Goal: Task Accomplishment & Management: Complete application form

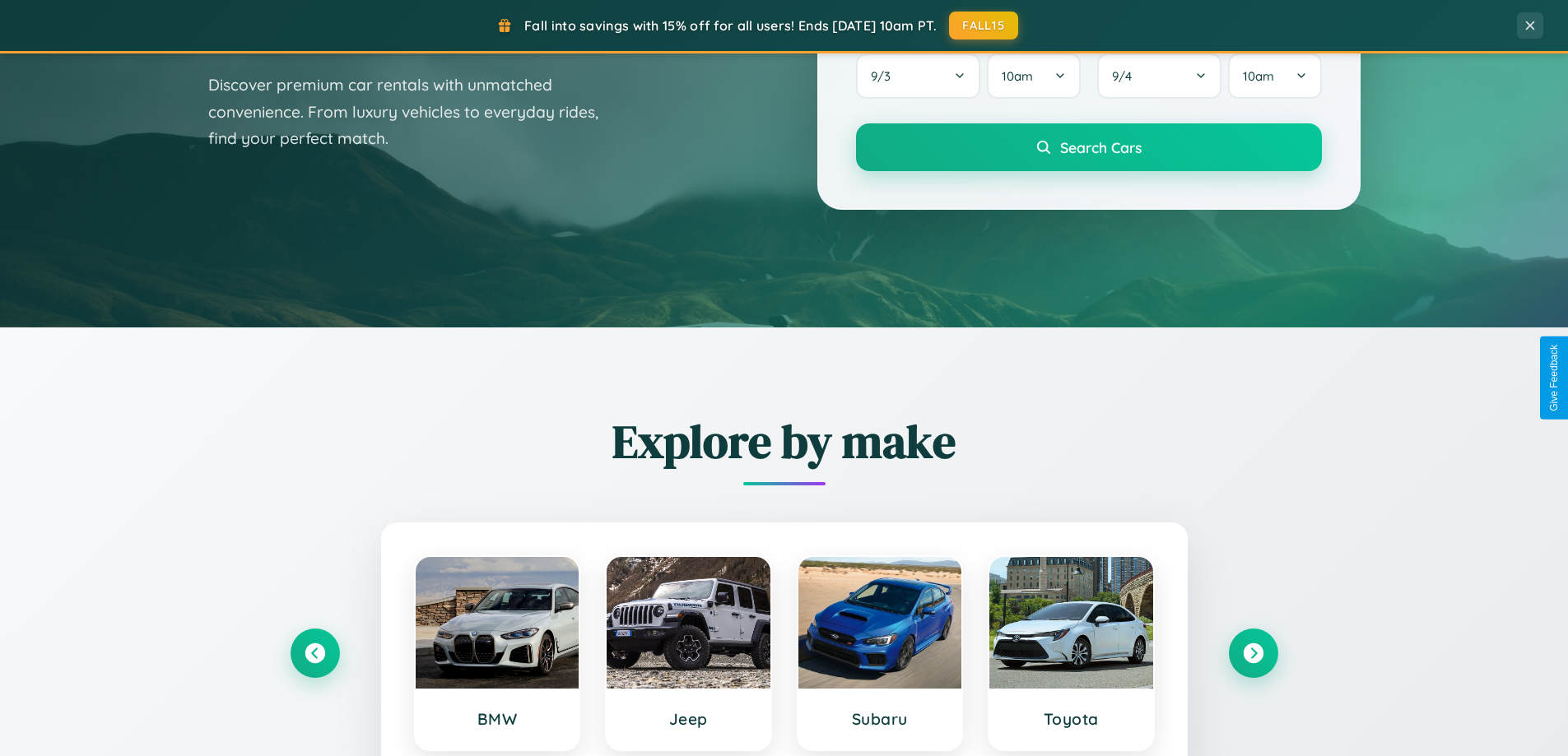
scroll to position [1132, 0]
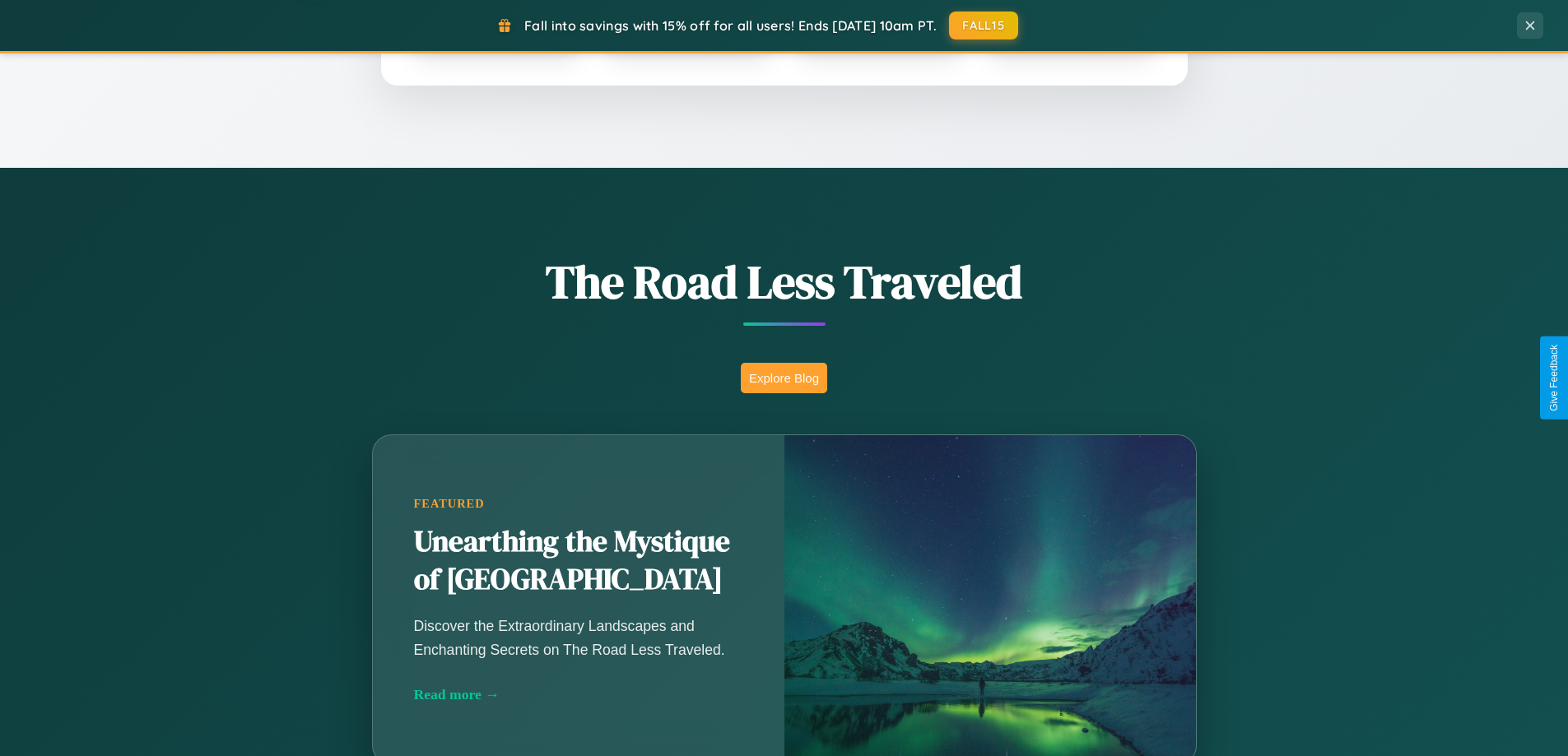
click at [784, 378] on button "Explore Blog" at bounding box center [784, 378] width 87 height 30
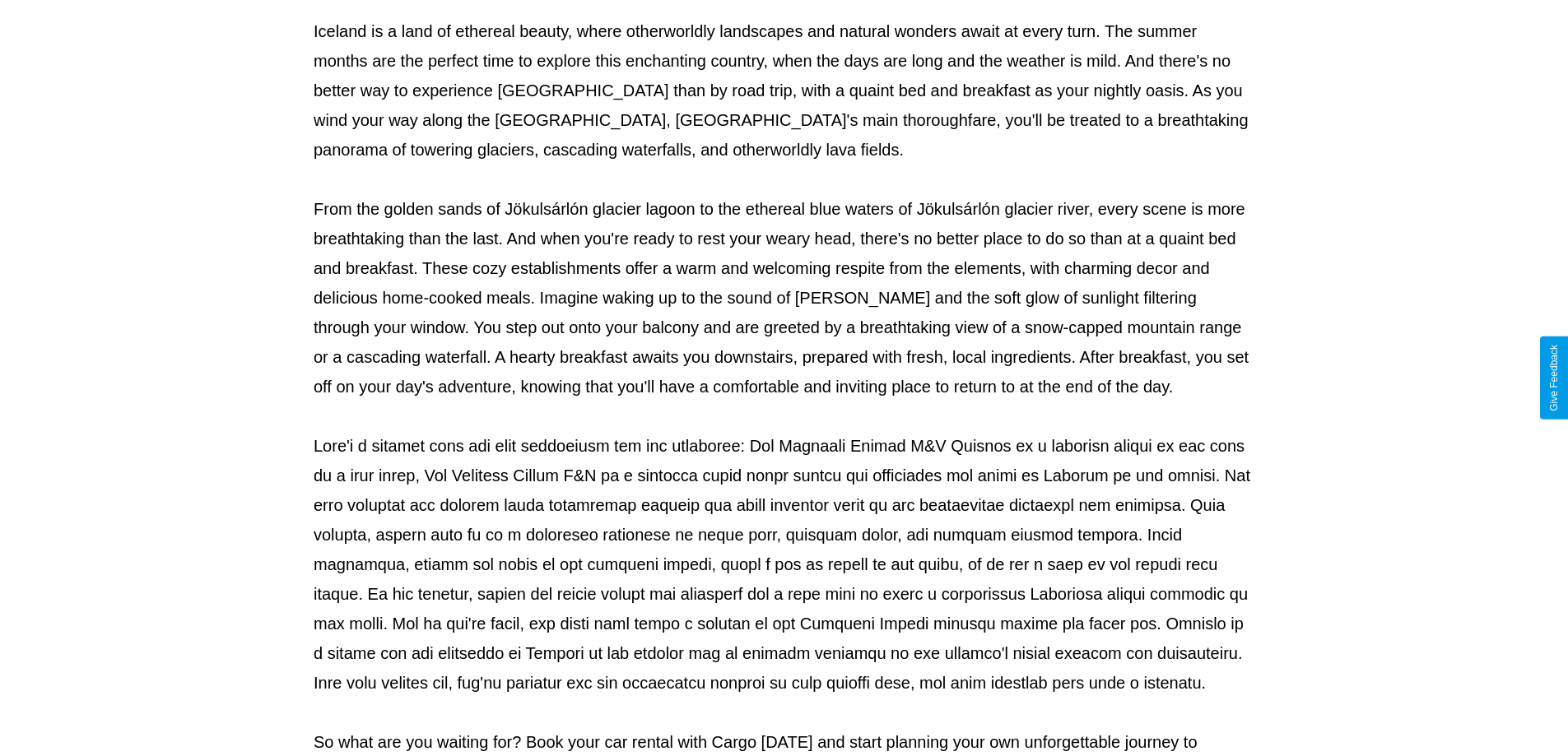
scroll to position [533, 0]
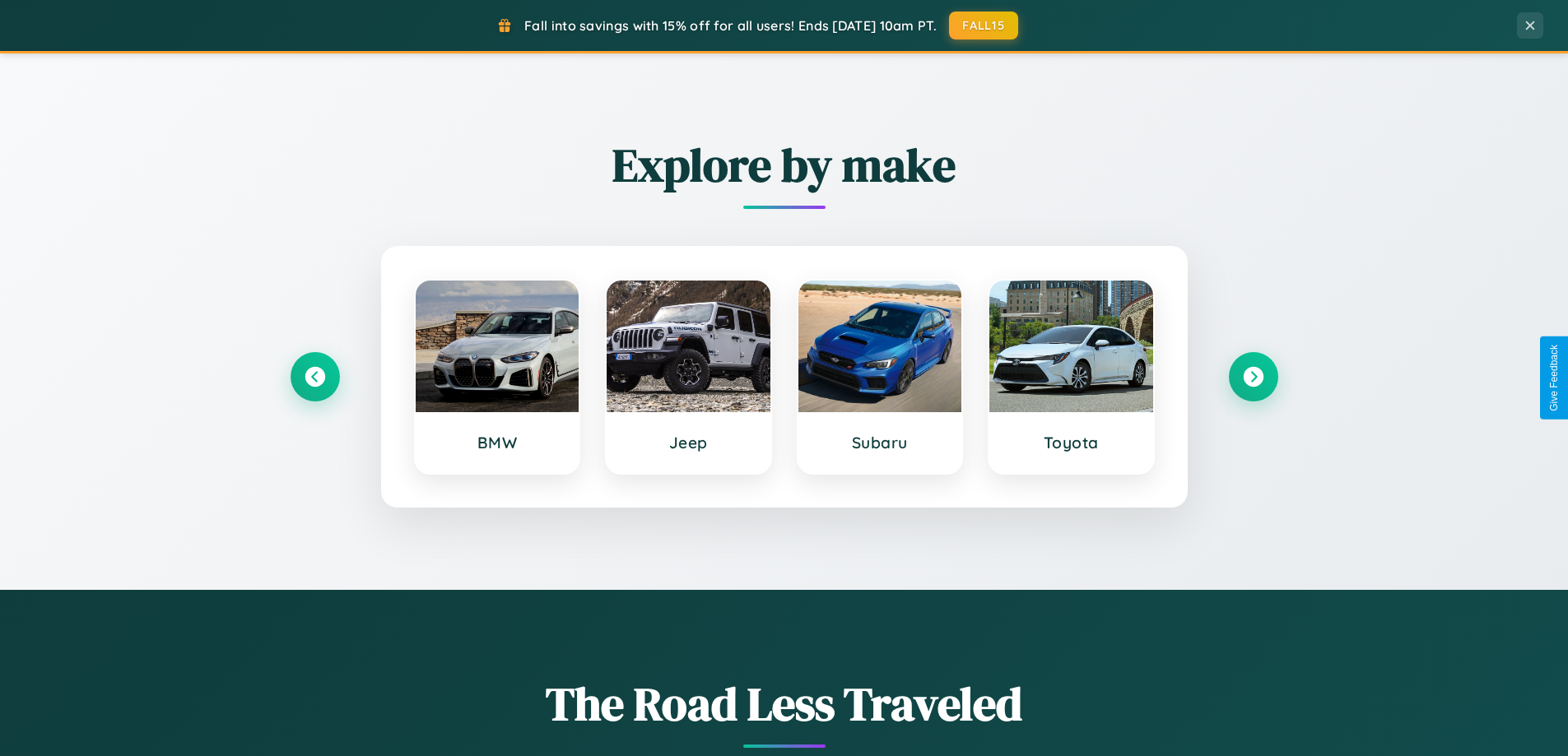
scroll to position [709, 0]
click at [1253, 378] on icon at bounding box center [1253, 378] width 22 height 22
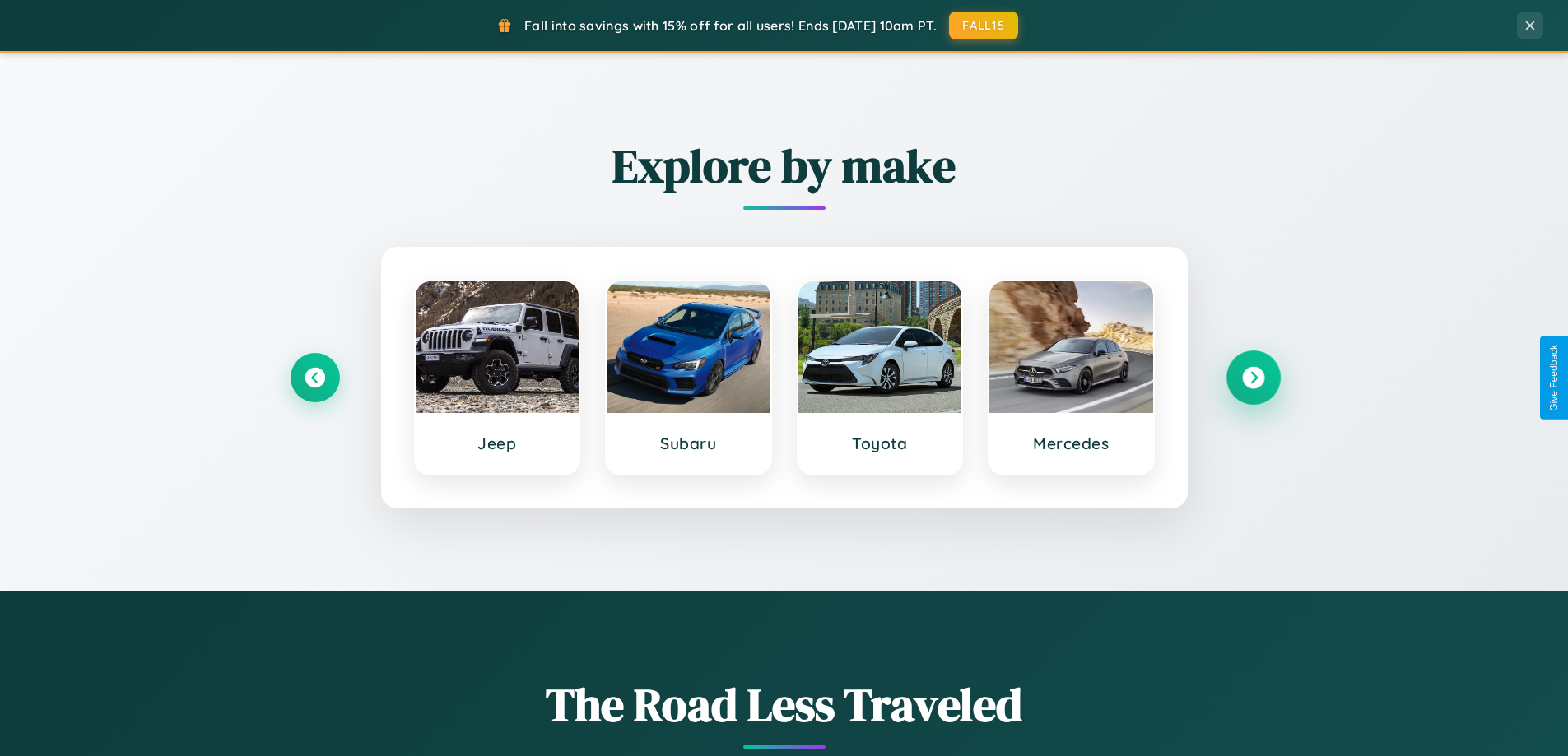
click at [1253, 378] on icon at bounding box center [1253, 378] width 22 height 22
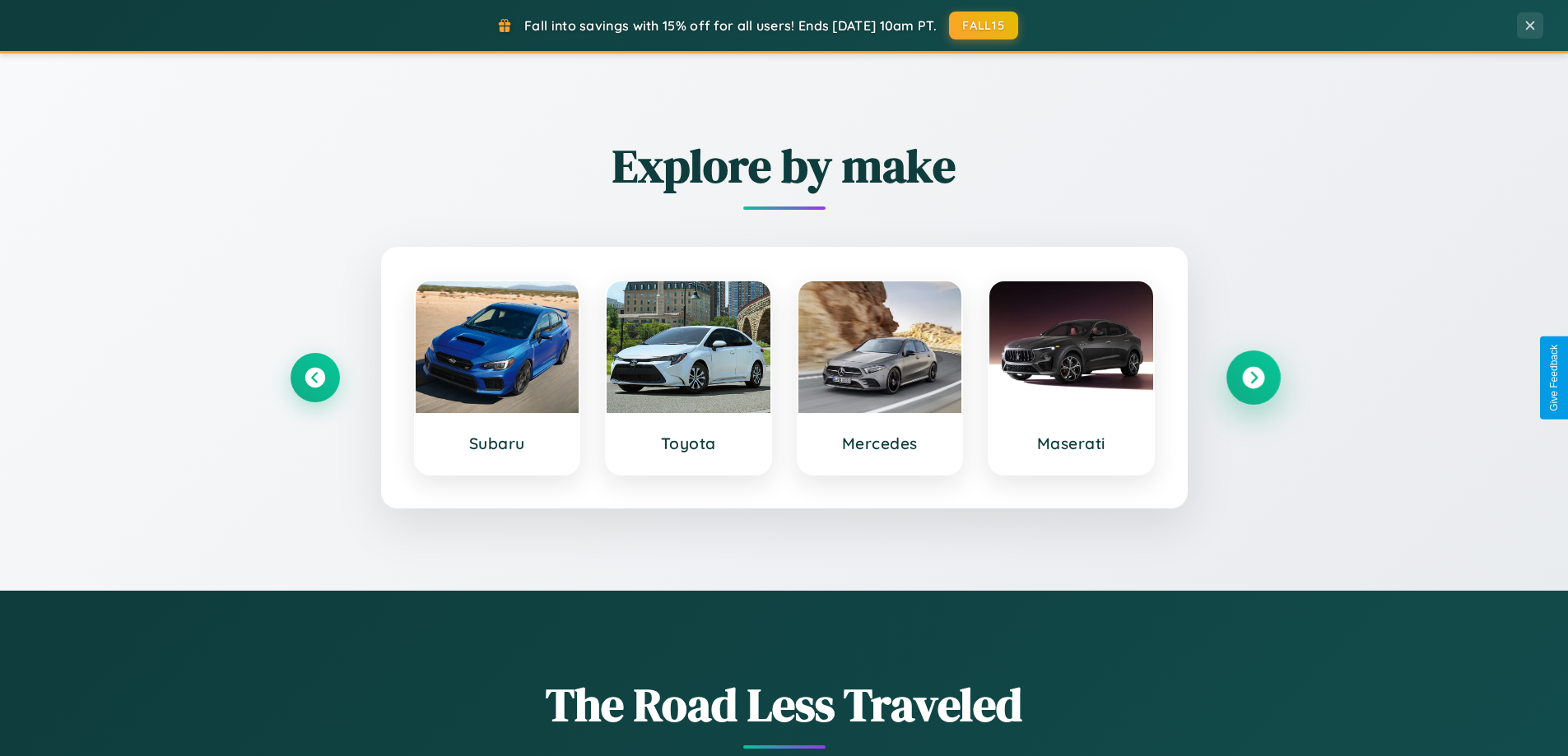
click at [1253, 378] on icon at bounding box center [1253, 378] width 22 height 22
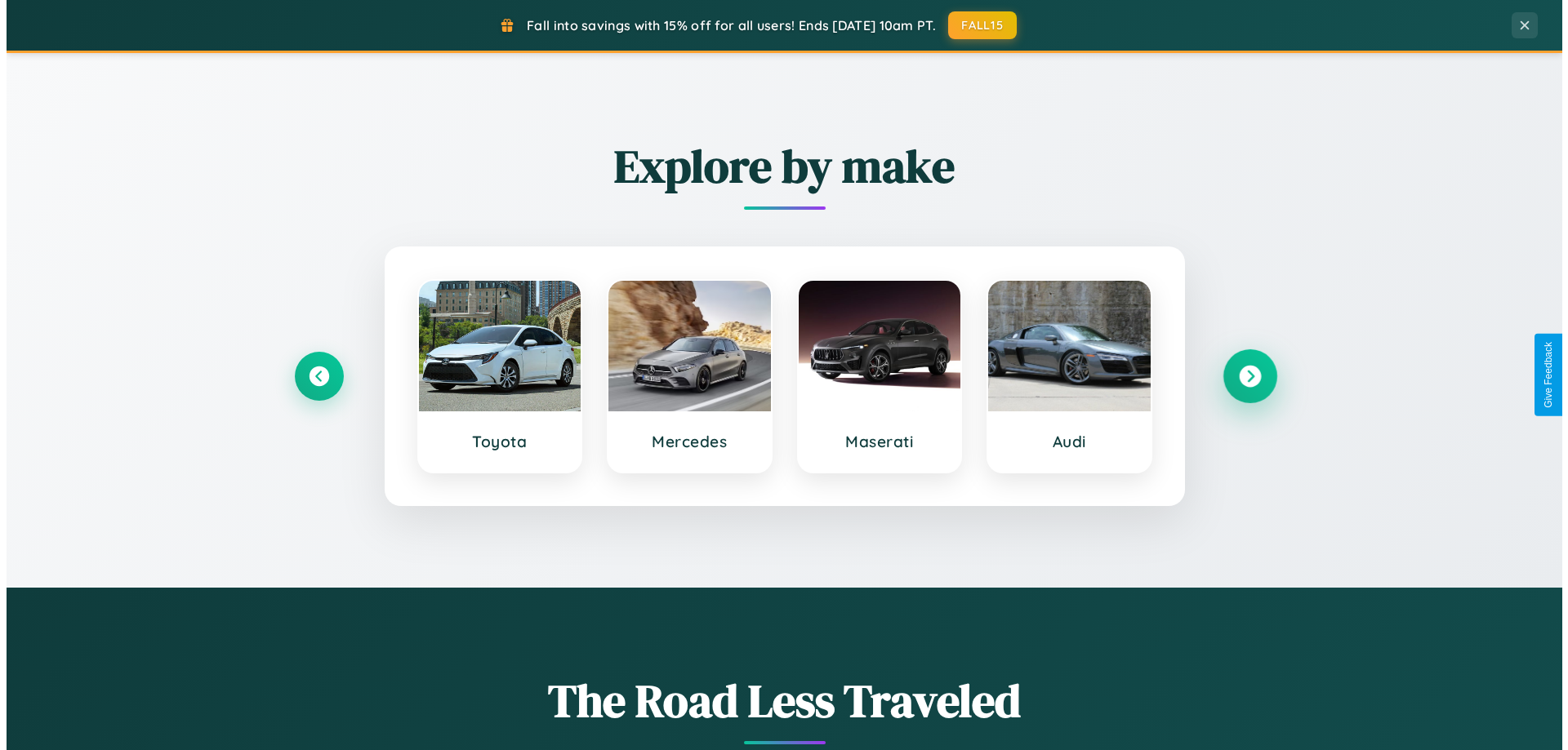
scroll to position [0, 0]
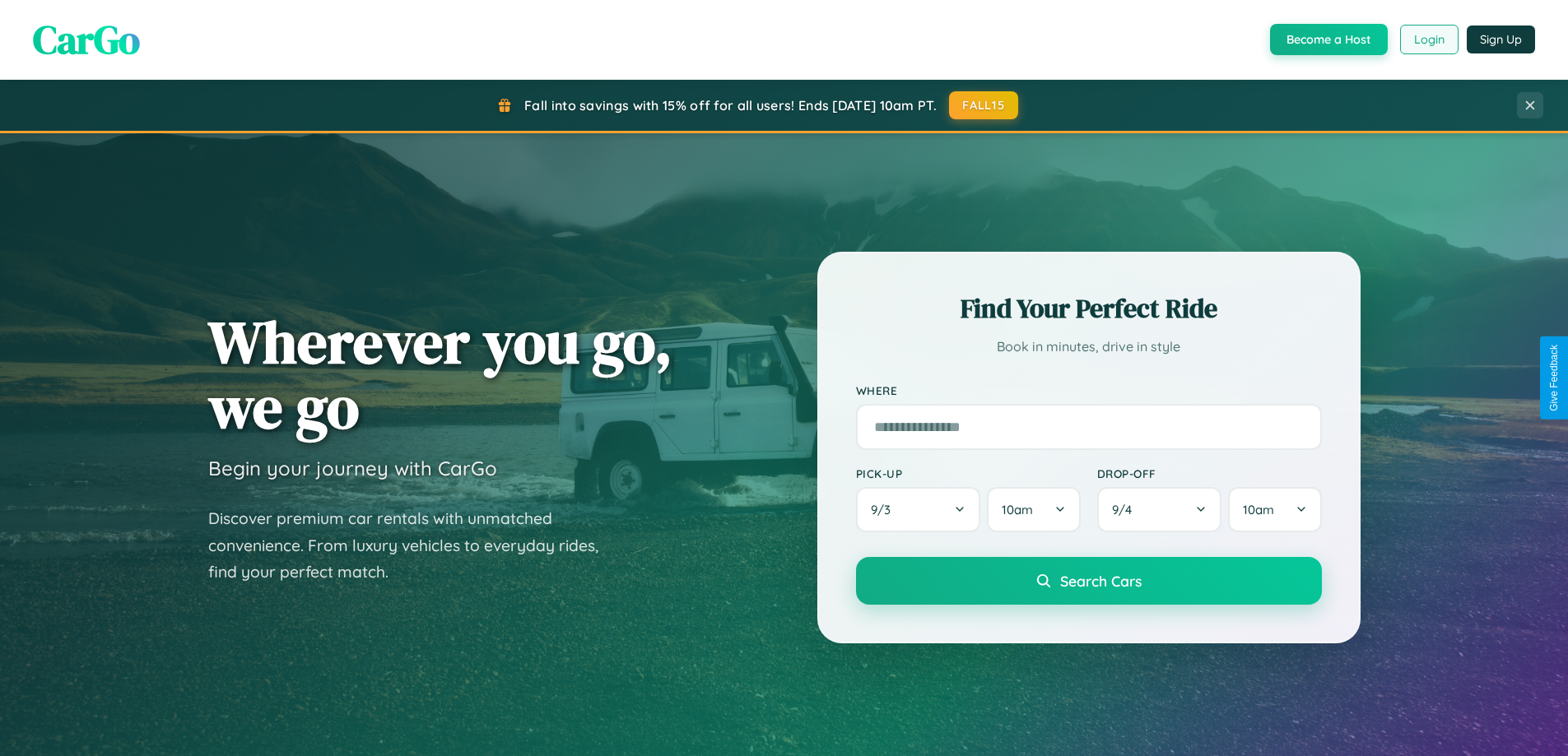
click at [1429, 39] on button "Login" at bounding box center [1429, 39] width 59 height 29
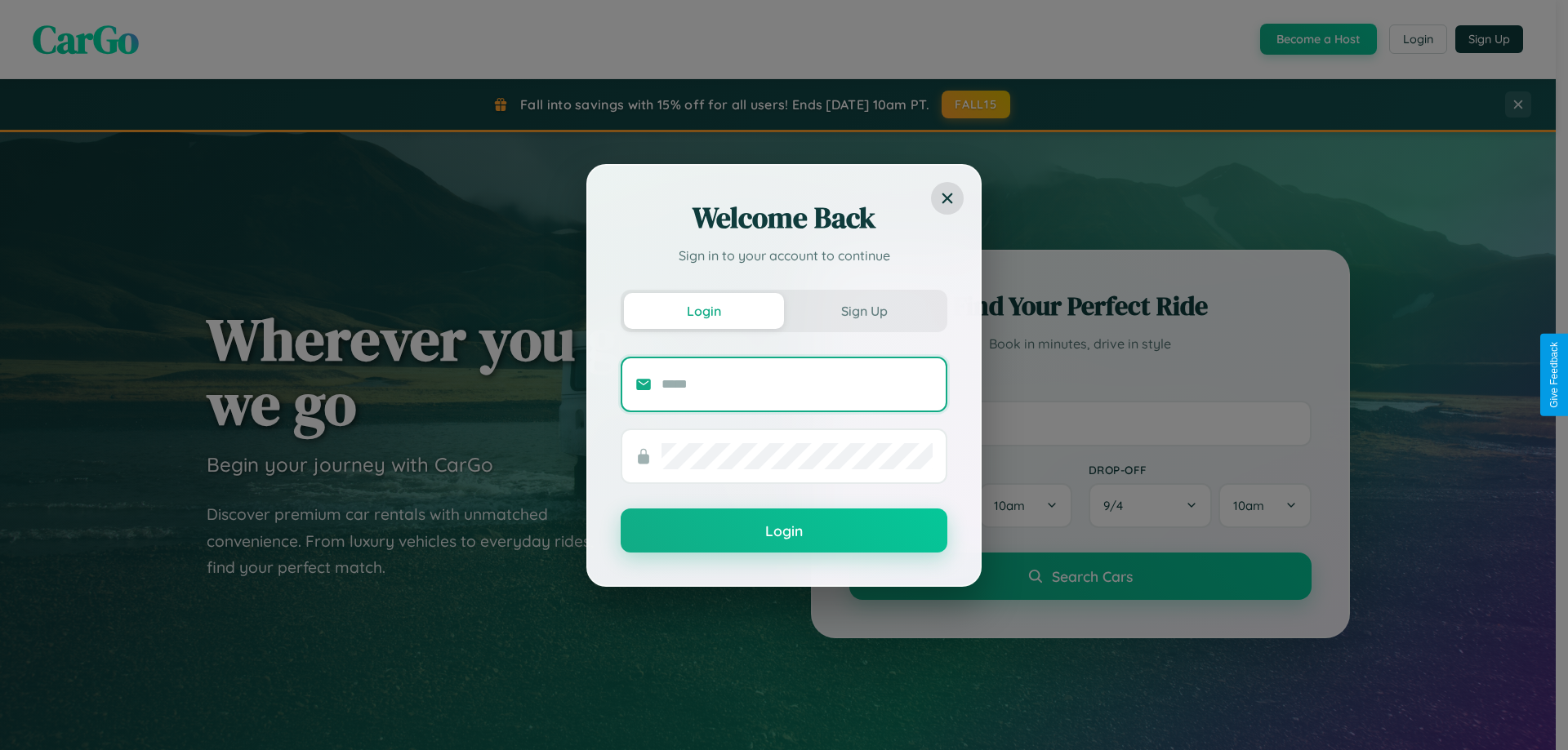
click at [797, 383] on input "text" at bounding box center [796, 384] width 271 height 26
type input "**********"
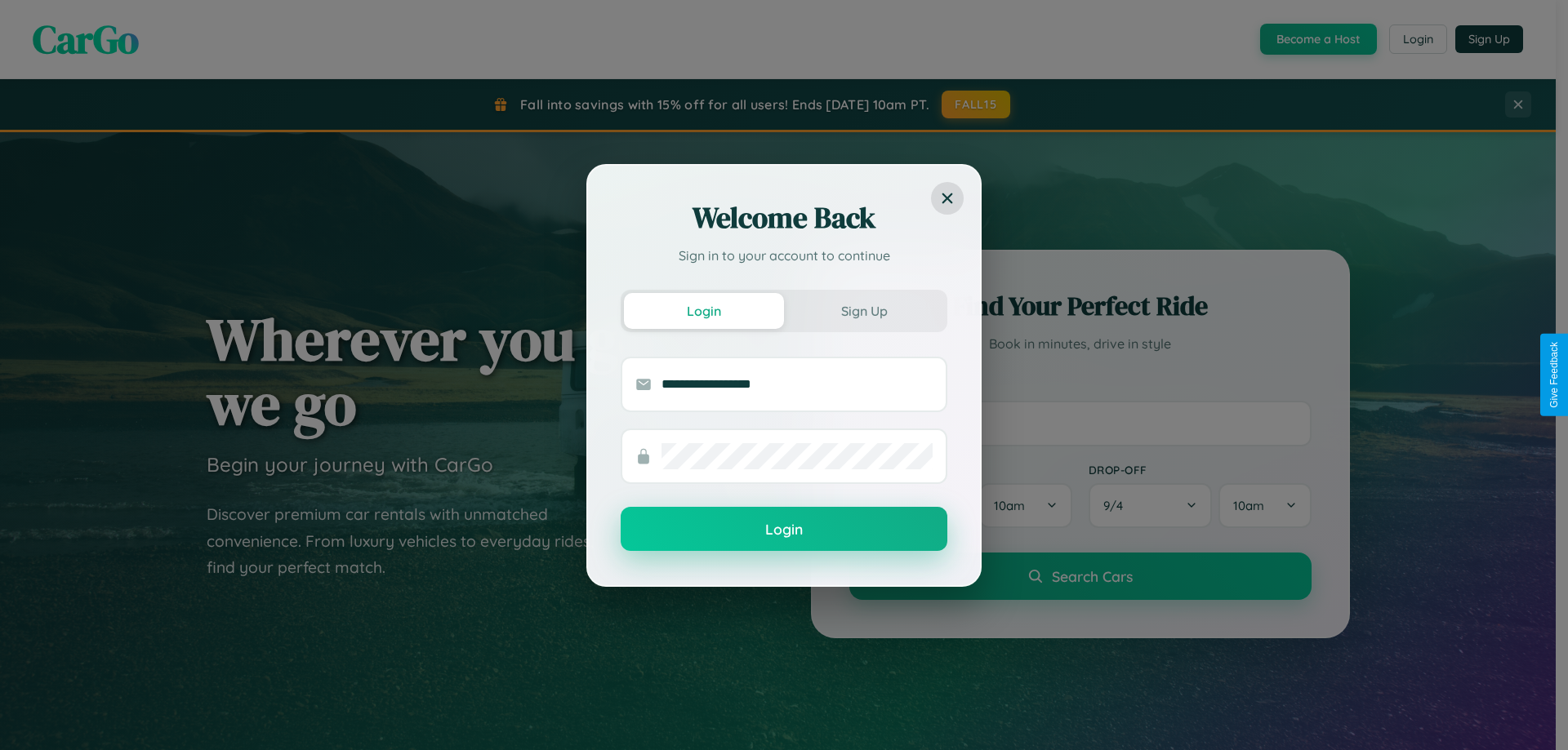
click at [784, 530] on button "Login" at bounding box center [784, 528] width 327 height 44
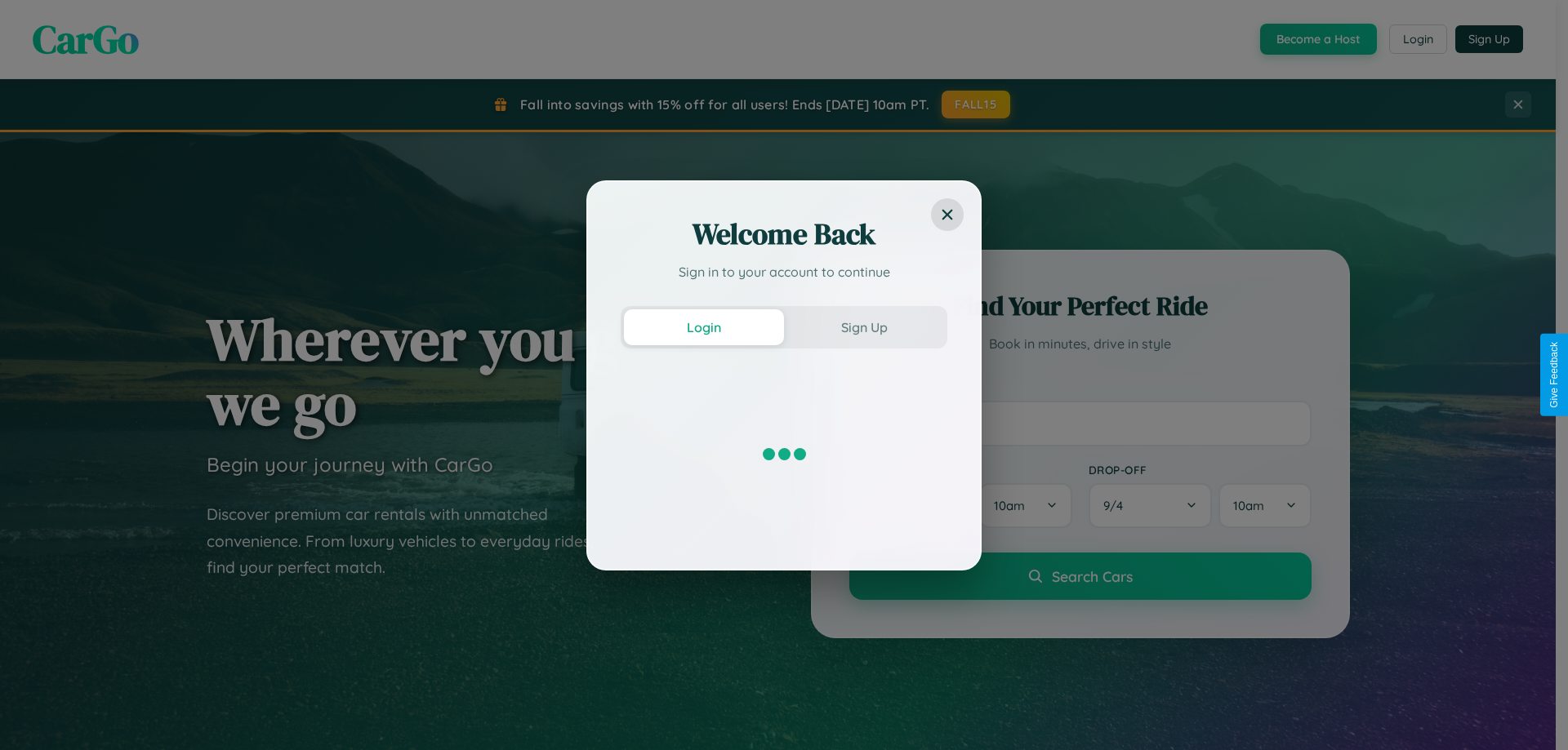
click at [1316, 39] on div "Welcome Back Sign in to your account to continue Login Sign Up" at bounding box center [784, 375] width 1568 height 750
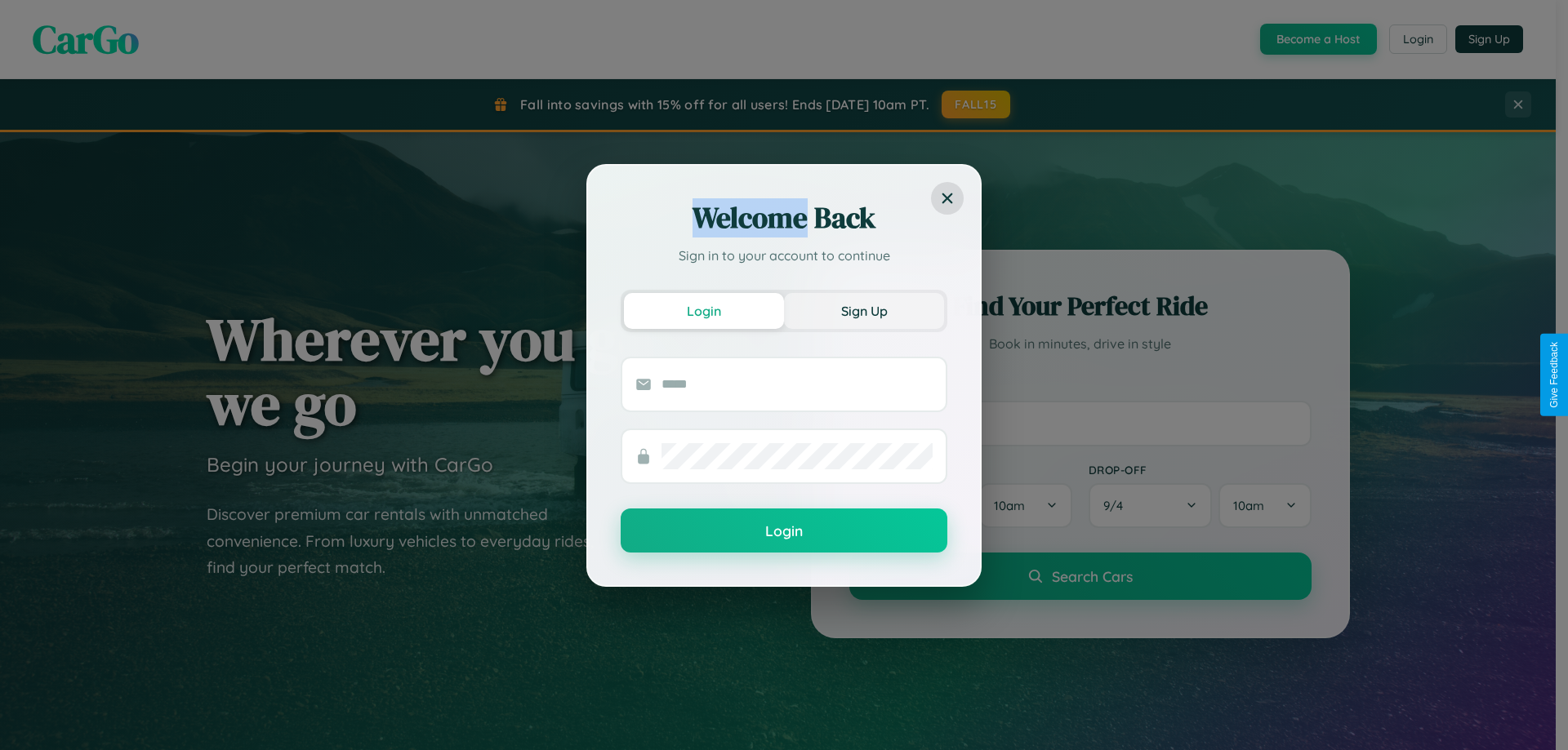
click at [864, 310] on button "Sign Up" at bounding box center [864, 311] width 160 height 36
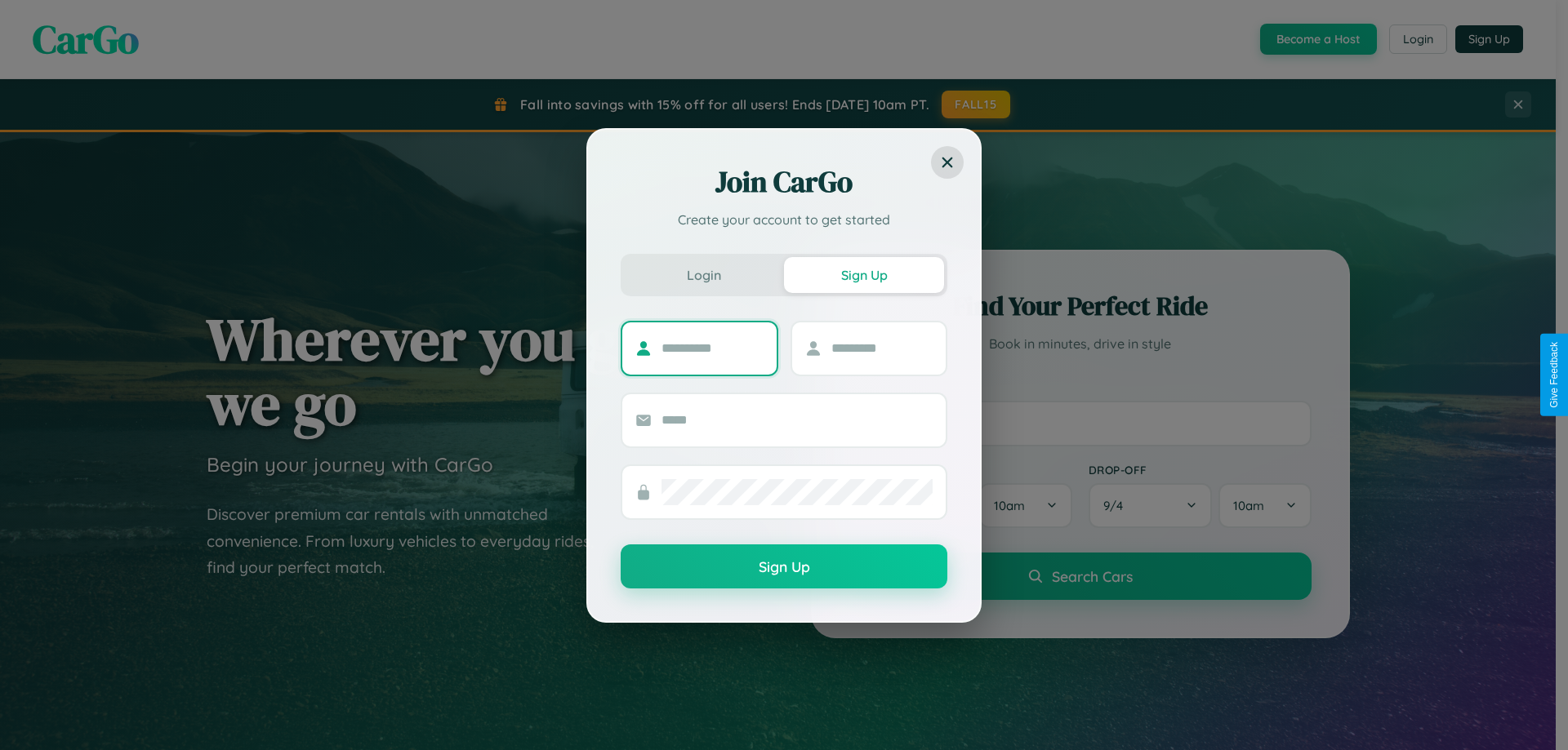
click at [712, 348] on input "text" at bounding box center [712, 348] width 102 height 26
type input "****"
click at [881, 348] on input "text" at bounding box center [882, 348] width 102 height 26
type input "*****"
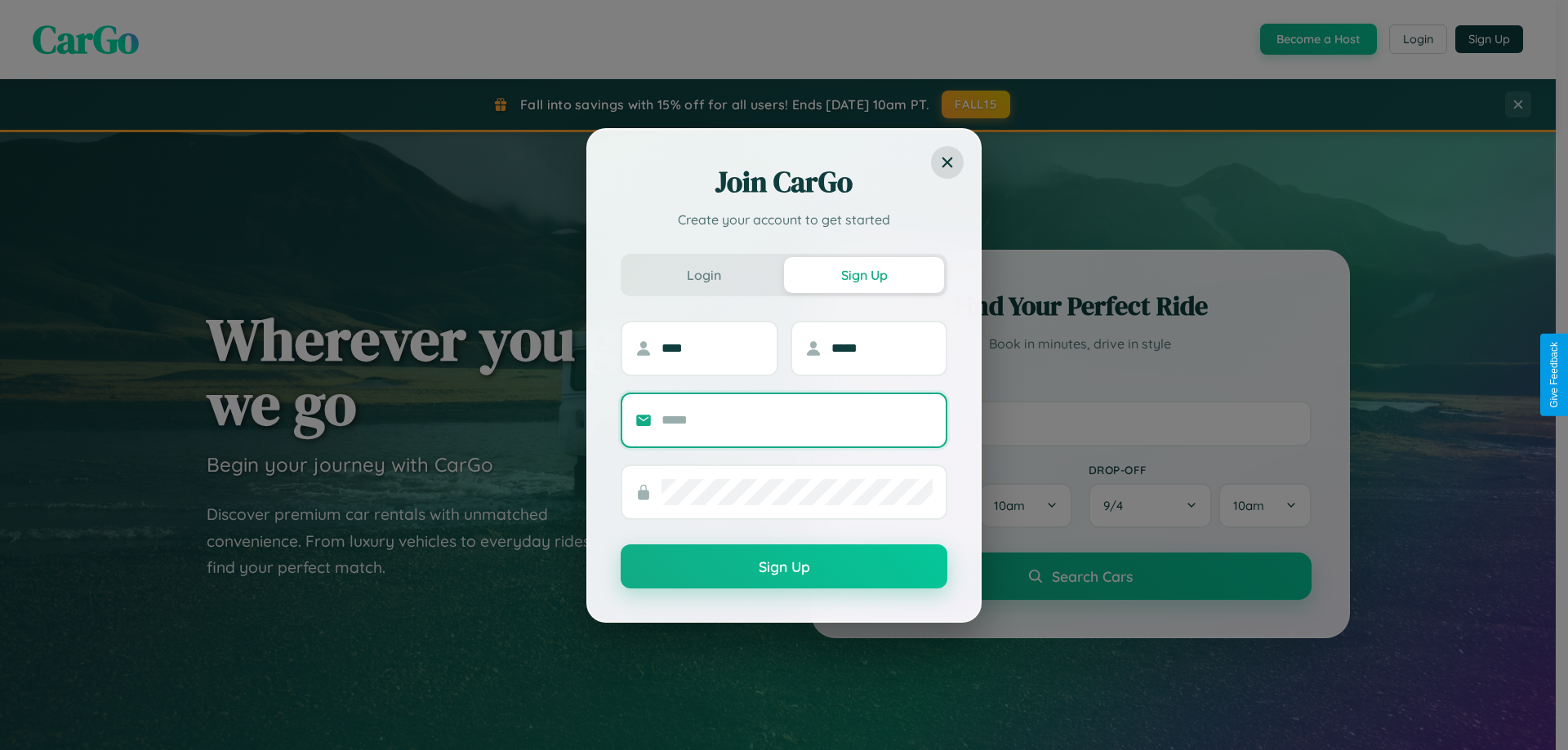
click at [797, 419] on input "text" at bounding box center [796, 420] width 271 height 26
type input "**********"
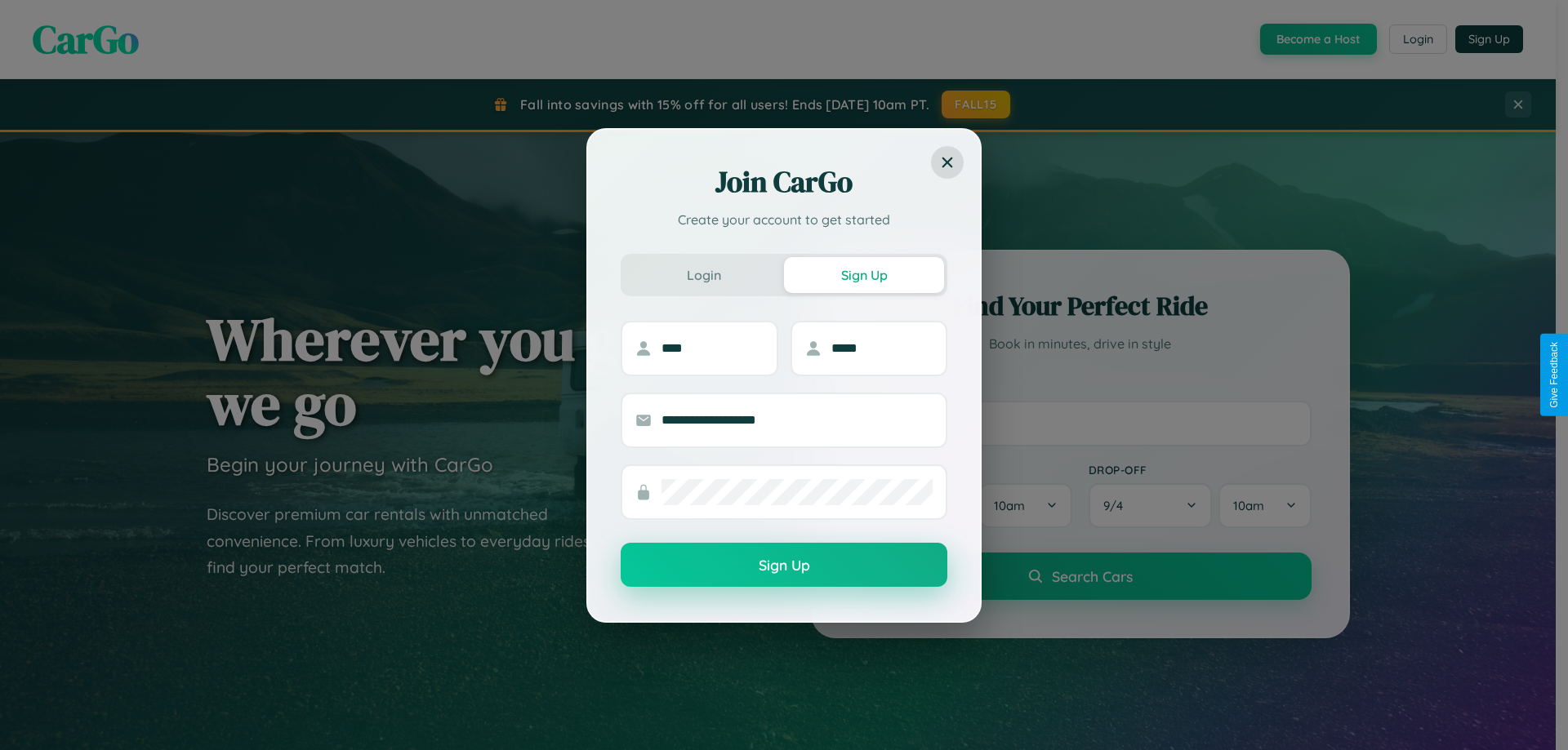
click at [784, 566] on button "Sign Up" at bounding box center [784, 564] width 327 height 44
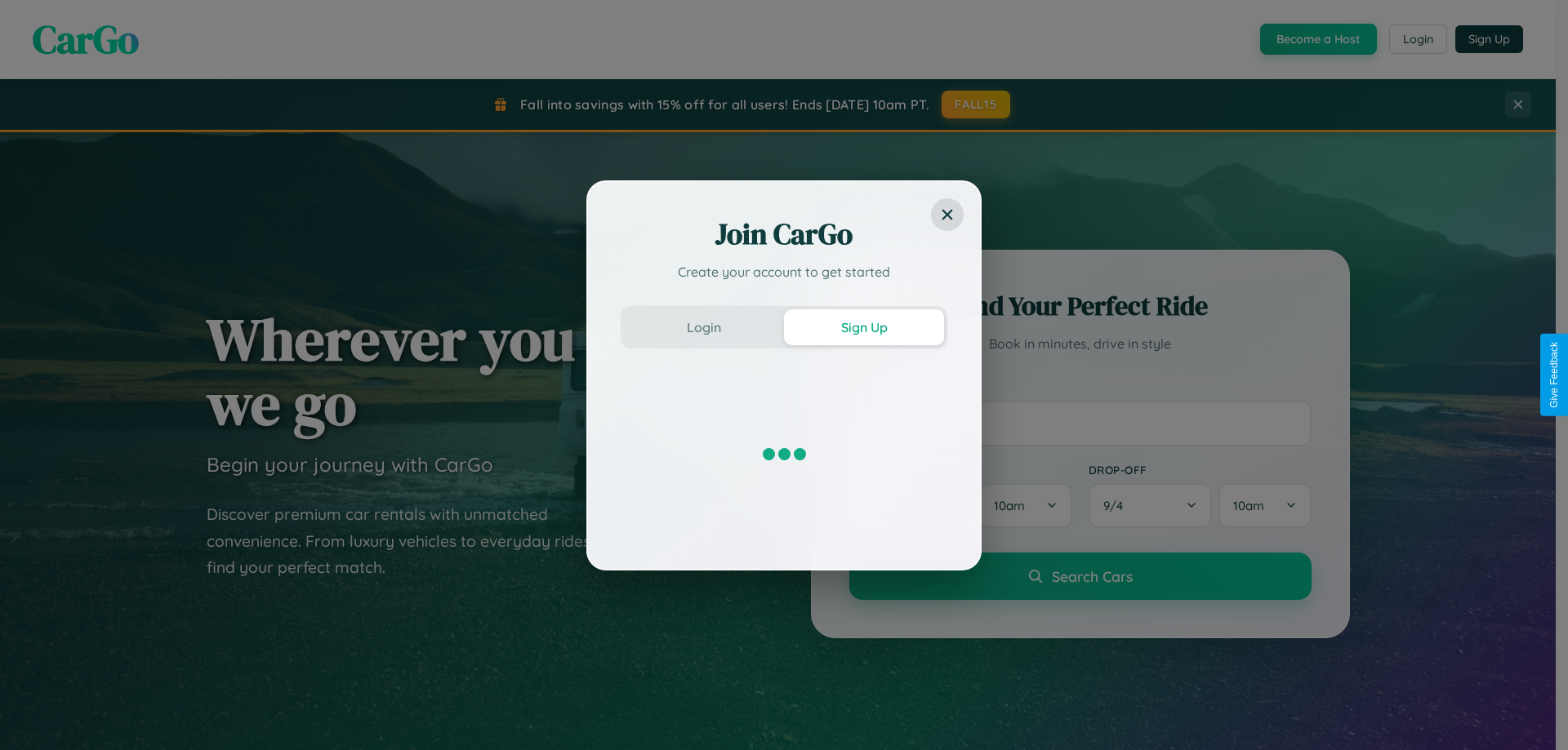
click at [1316, 39] on div "Join CarGo Create your account to get started Login Sign Up" at bounding box center [784, 375] width 1568 height 750
click at [864, 327] on button "Sign Up" at bounding box center [864, 327] width 160 height 36
